Goal: Information Seeking & Learning: Find specific fact

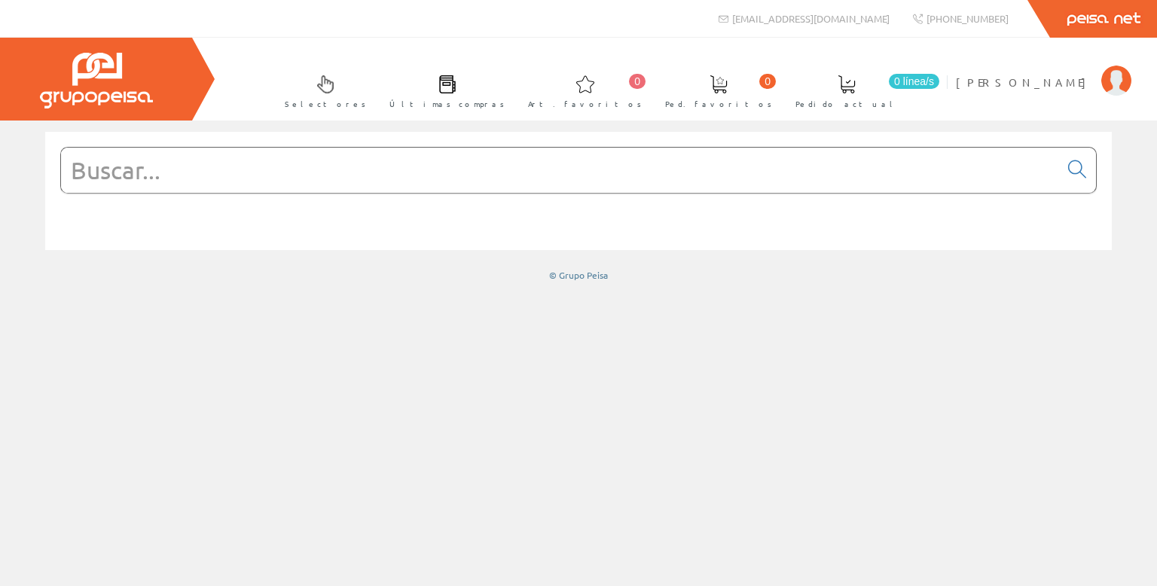
click at [252, 169] on input "text" at bounding box center [560, 170] width 998 height 45
paste input "GW63254H"
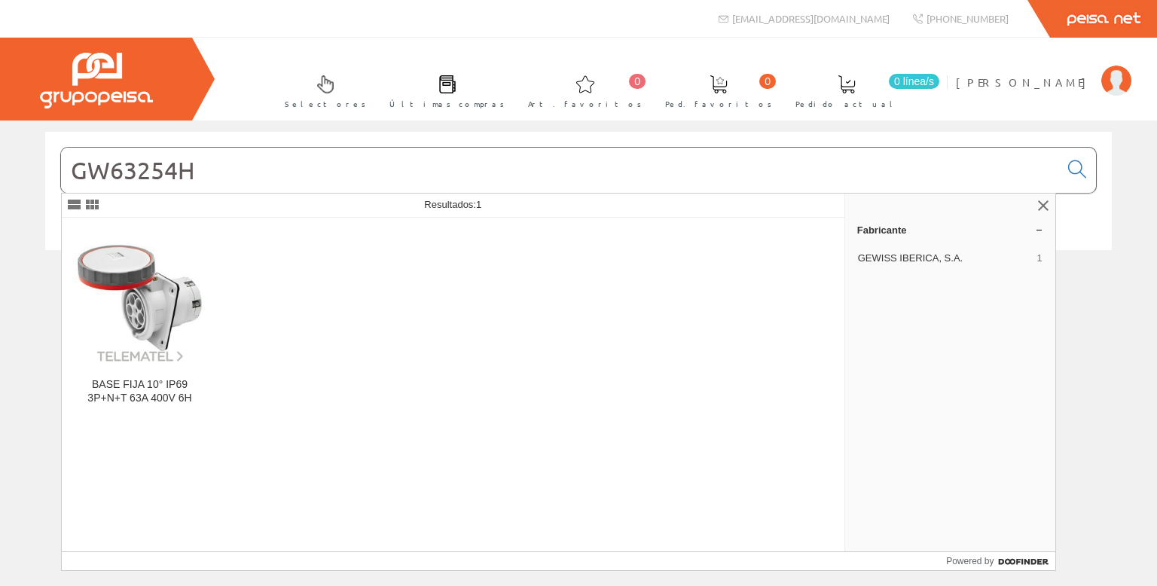
type input "GW63254H"
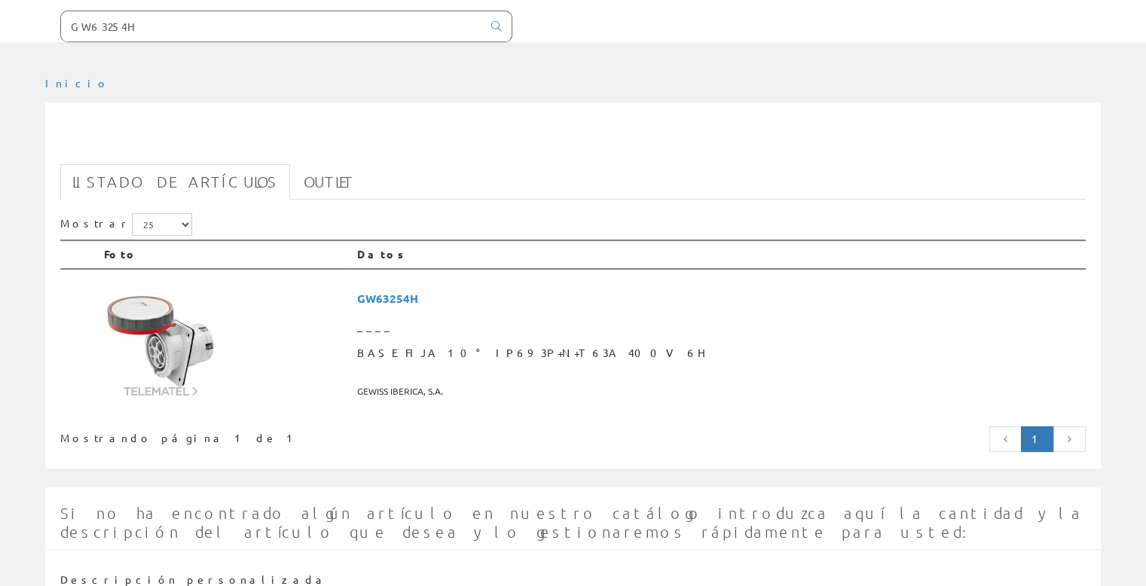
scroll to position [301, 0]
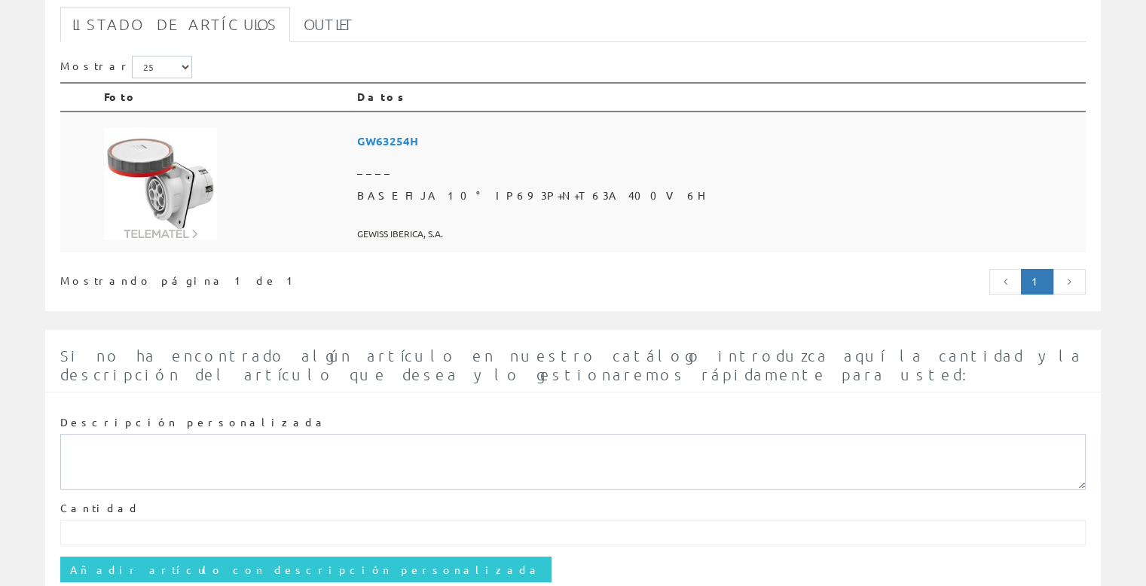
click at [166, 191] on img at bounding box center [160, 183] width 113 height 113
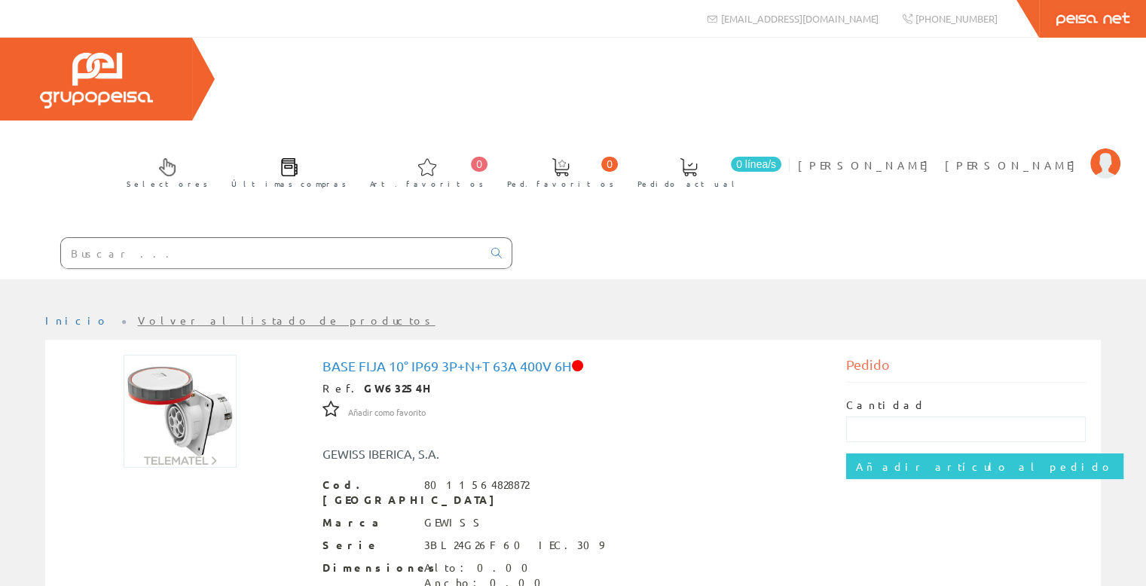
click at [583, 360] on span at bounding box center [577, 365] width 11 height 11
click at [300, 238] on input "text" at bounding box center [271, 253] width 421 height 30
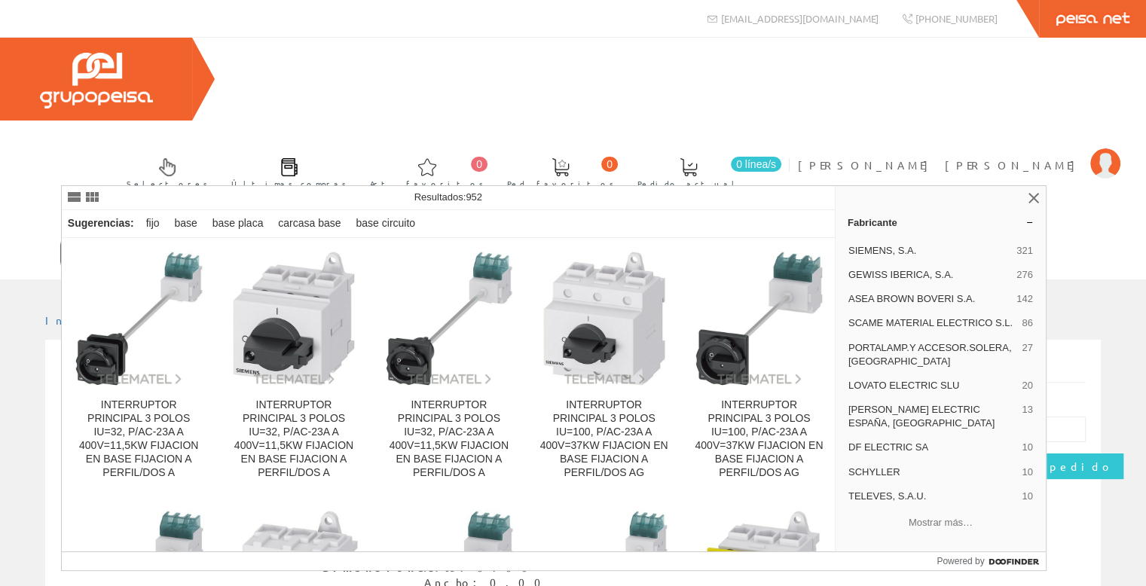
type input "base fija 3P+N"
click at [497, 248] on icon at bounding box center [496, 253] width 11 height 11
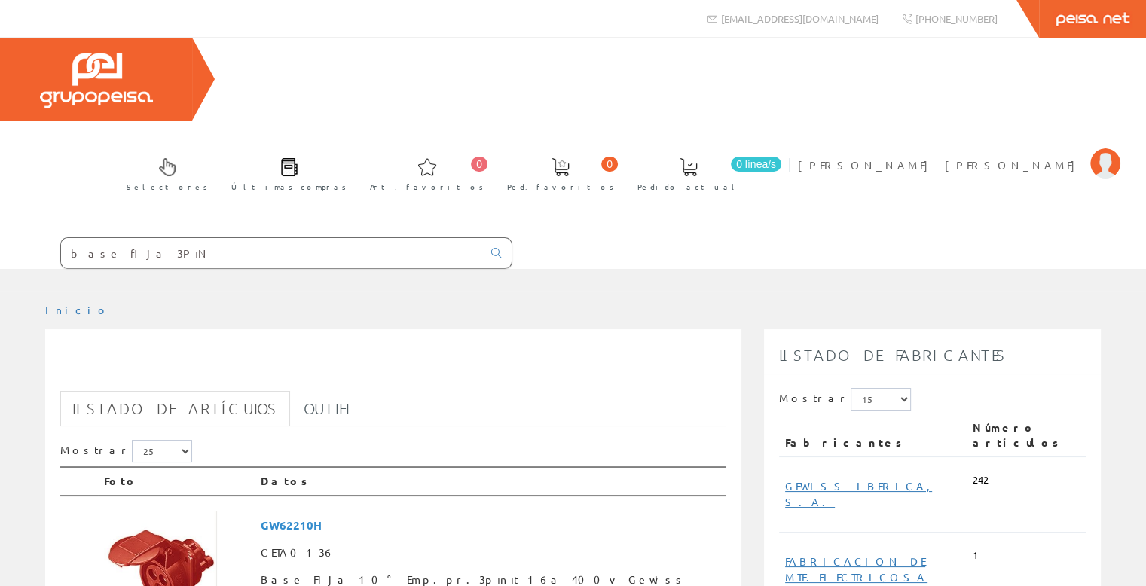
click at [180, 238] on input "base fija 3P+N" at bounding box center [271, 253] width 421 height 30
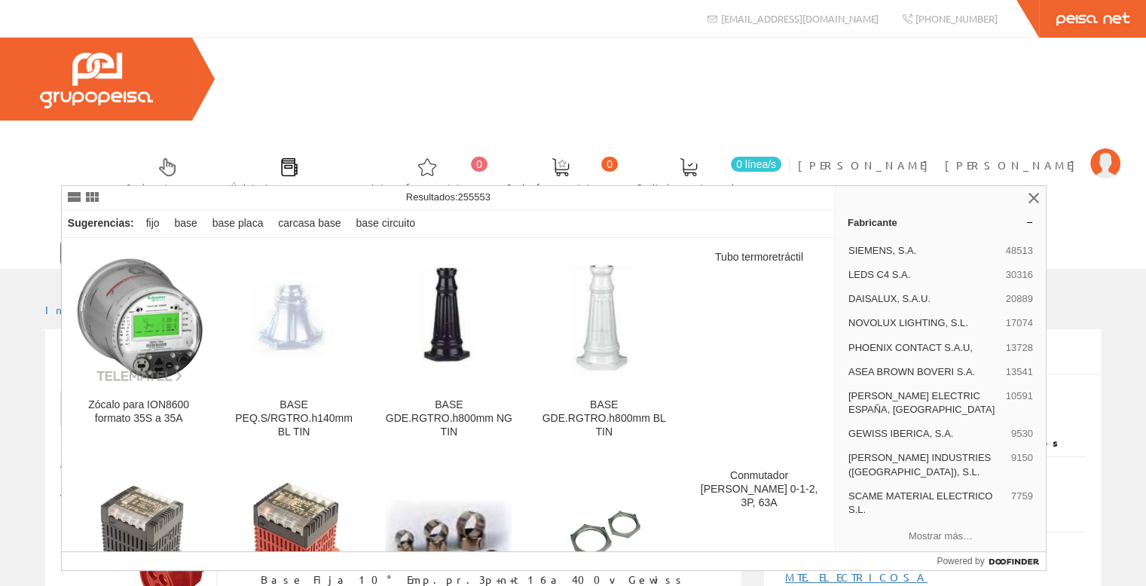
type input "base fija 3P+N+tt 63A"
